Goal: Task Accomplishment & Management: Complete application form

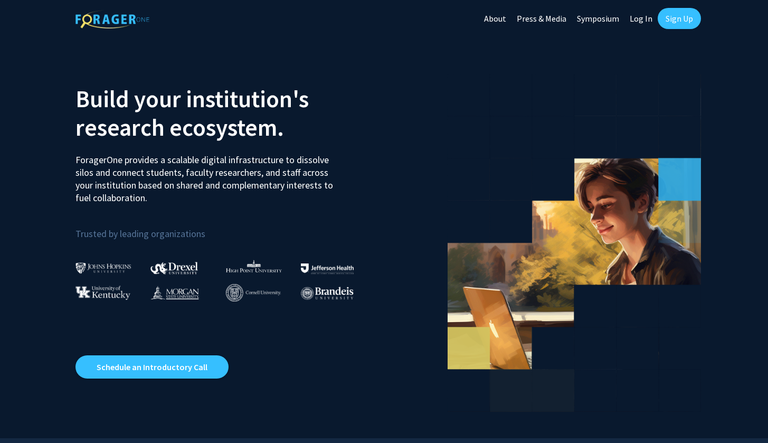
click at [684, 25] on link "Sign Up" at bounding box center [678, 18] width 43 height 21
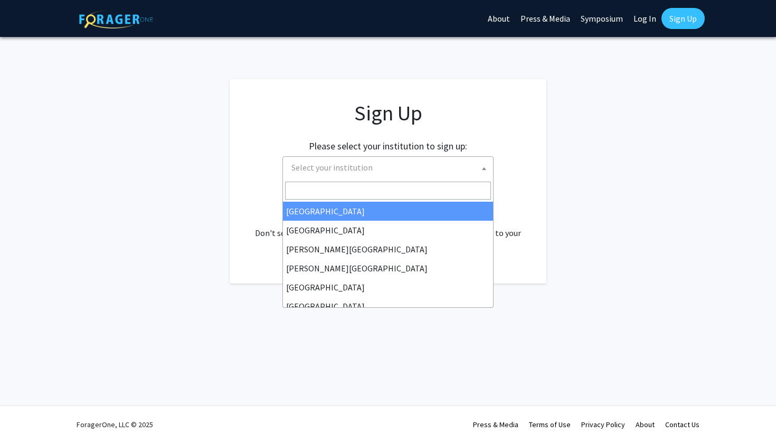
click at [381, 173] on span "Select your institution" at bounding box center [390, 168] width 206 height 22
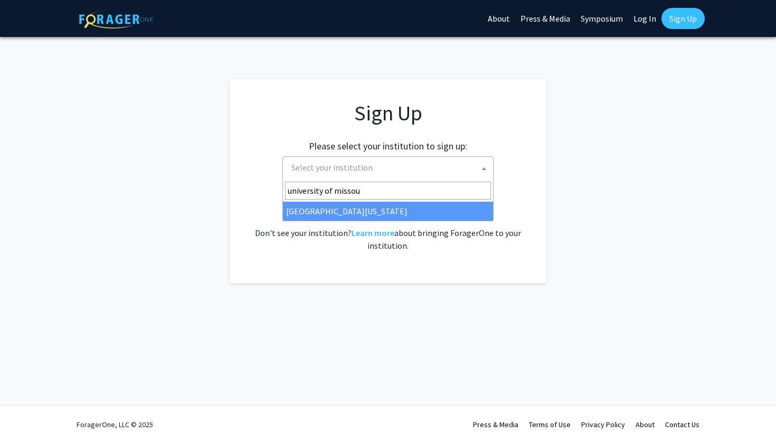
type input "university of missou"
select select "33"
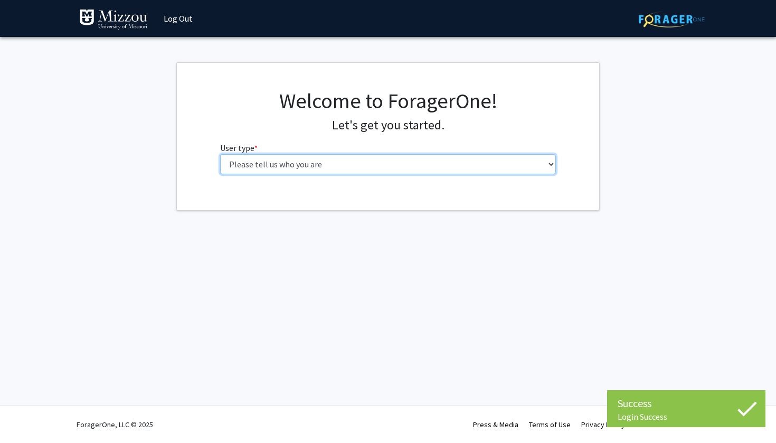
select select "1: undergrad"
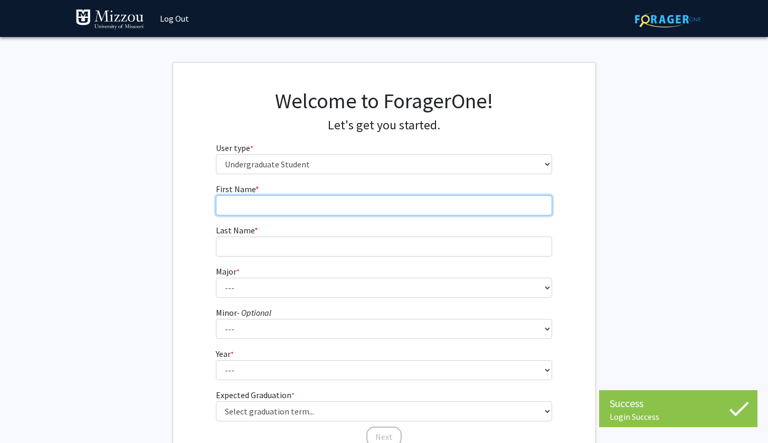
click at [380, 208] on input "First Name * required" at bounding box center [384, 205] width 336 height 20
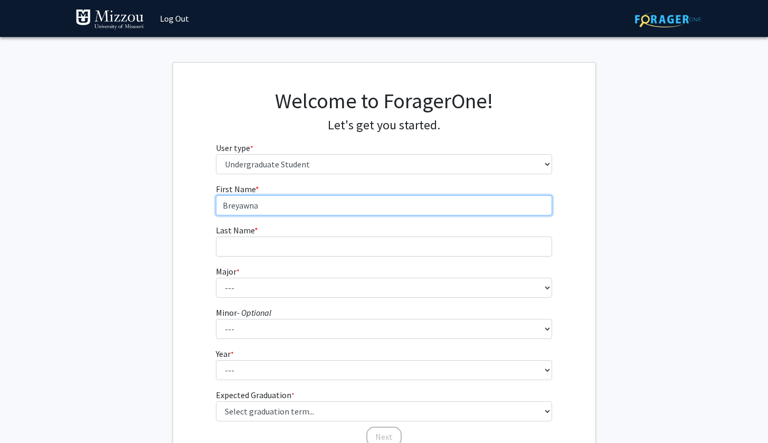
type input "Breyawna"
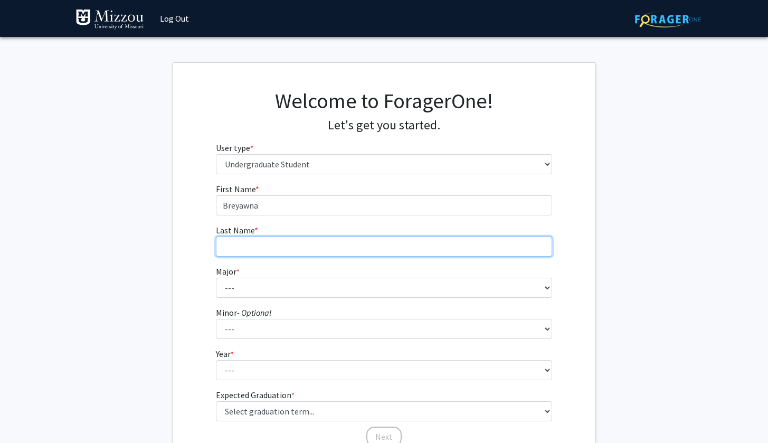
click at [349, 243] on input "Last Name * required" at bounding box center [384, 246] width 336 height 20
type input "s"
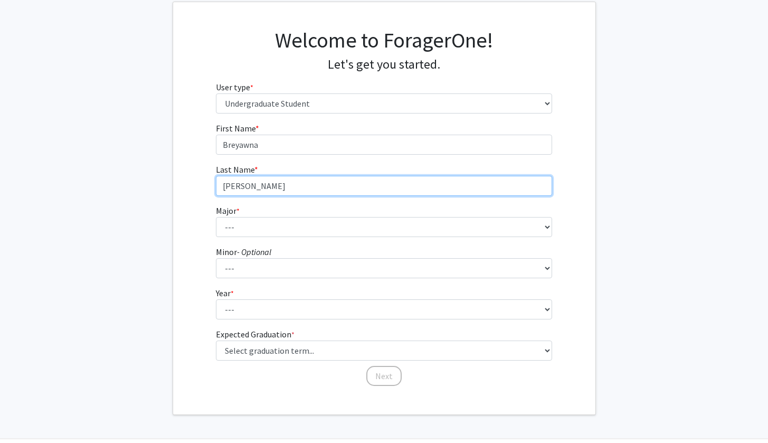
scroll to position [75, 0]
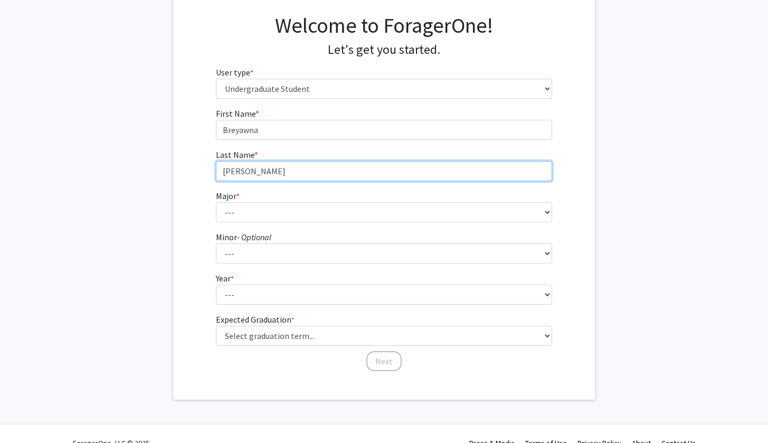
type input "Snapp"
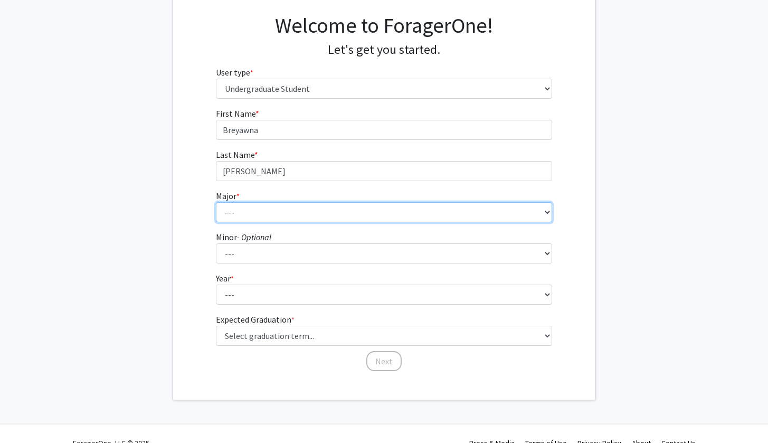
select select "25: 2520"
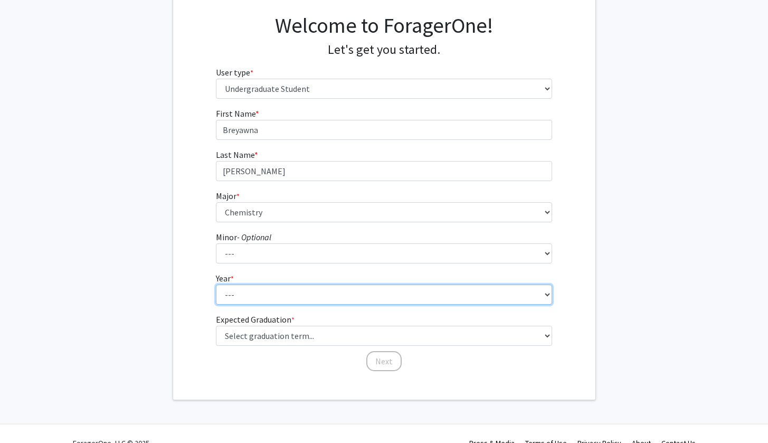
select select "1: first-year"
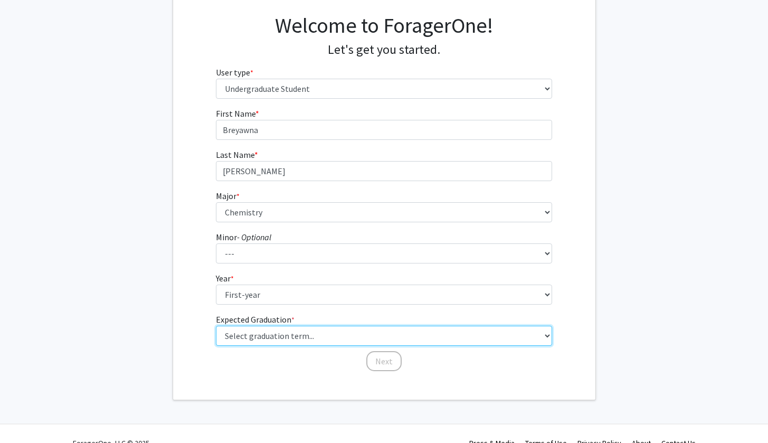
select select "17: spring_2029"
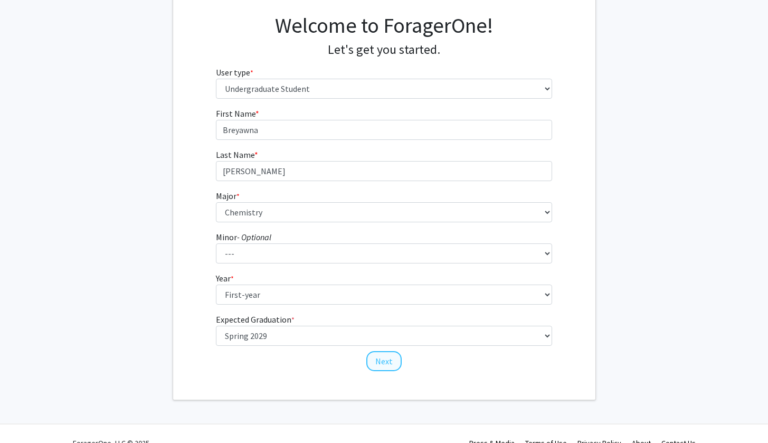
click at [378, 356] on button "Next" at bounding box center [383, 361] width 35 height 20
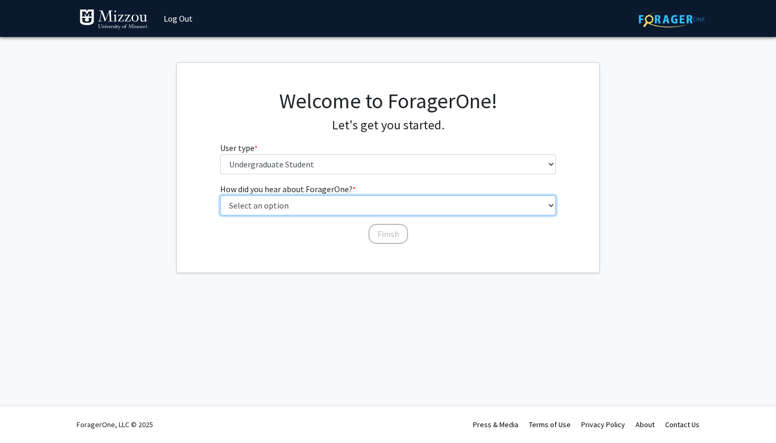
select select "2: faculty_recommendation"
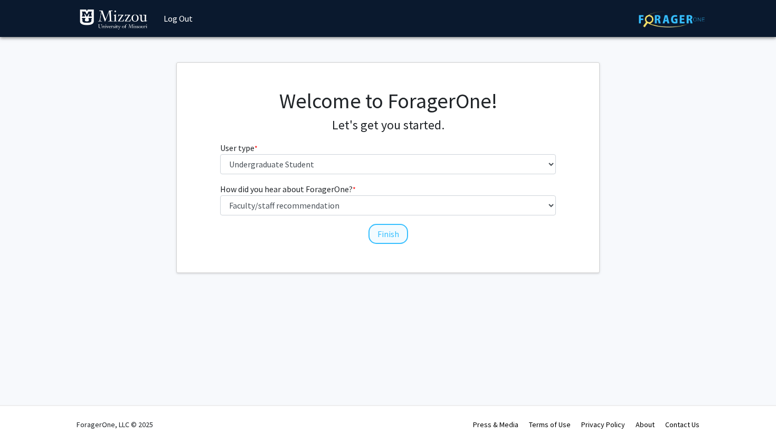
click at [383, 231] on button "Finish" at bounding box center [388, 234] width 40 height 20
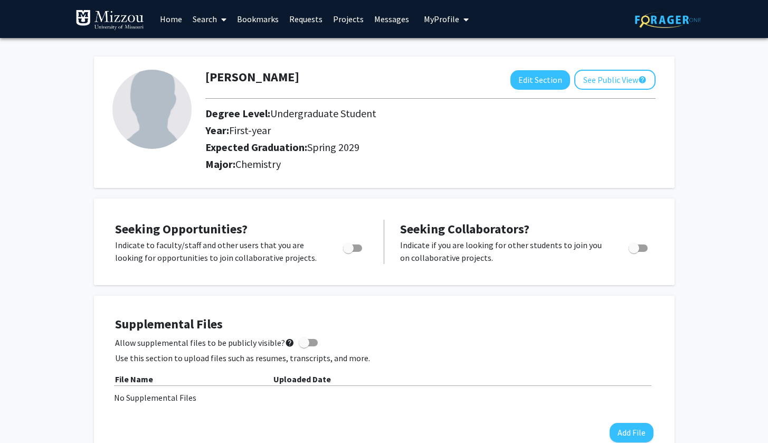
click at [152, 123] on img at bounding box center [151, 109] width 79 height 79
